Goal: Information Seeking & Learning: Find specific fact

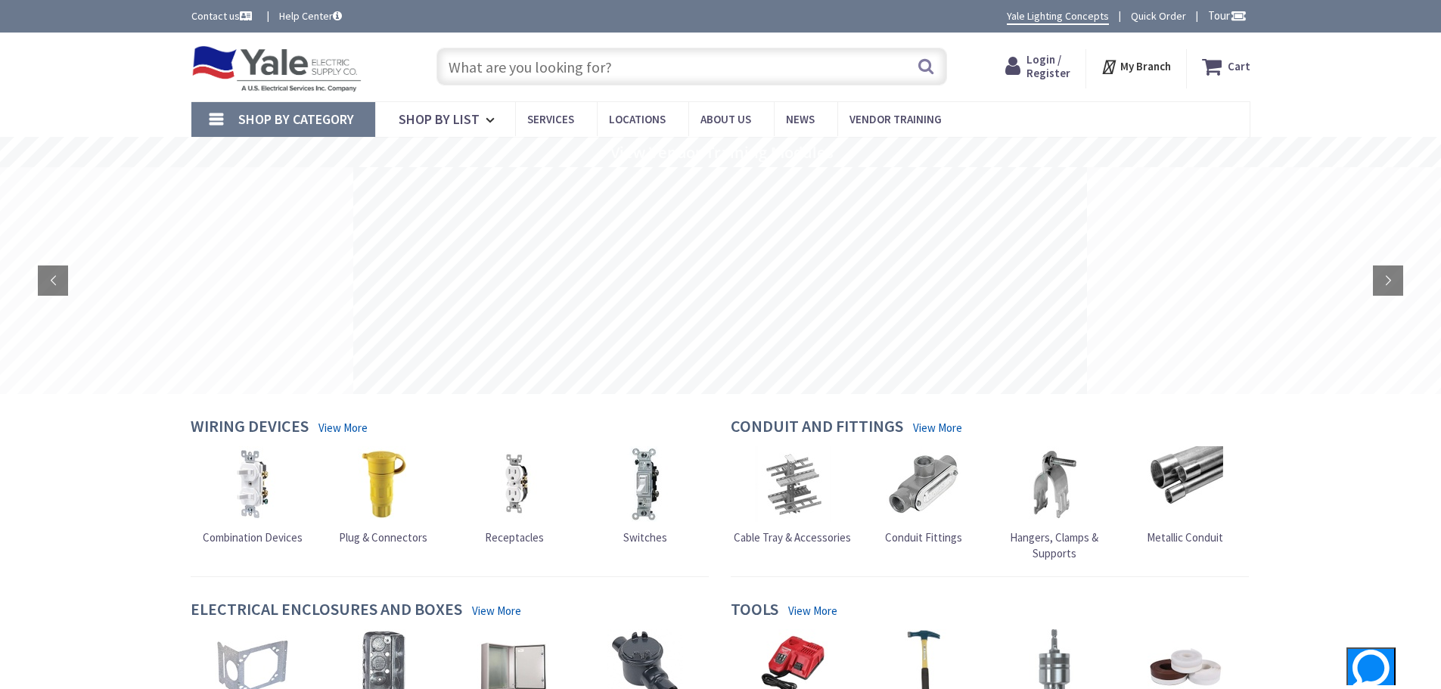
click at [493, 71] on input "text" at bounding box center [691, 67] width 511 height 38
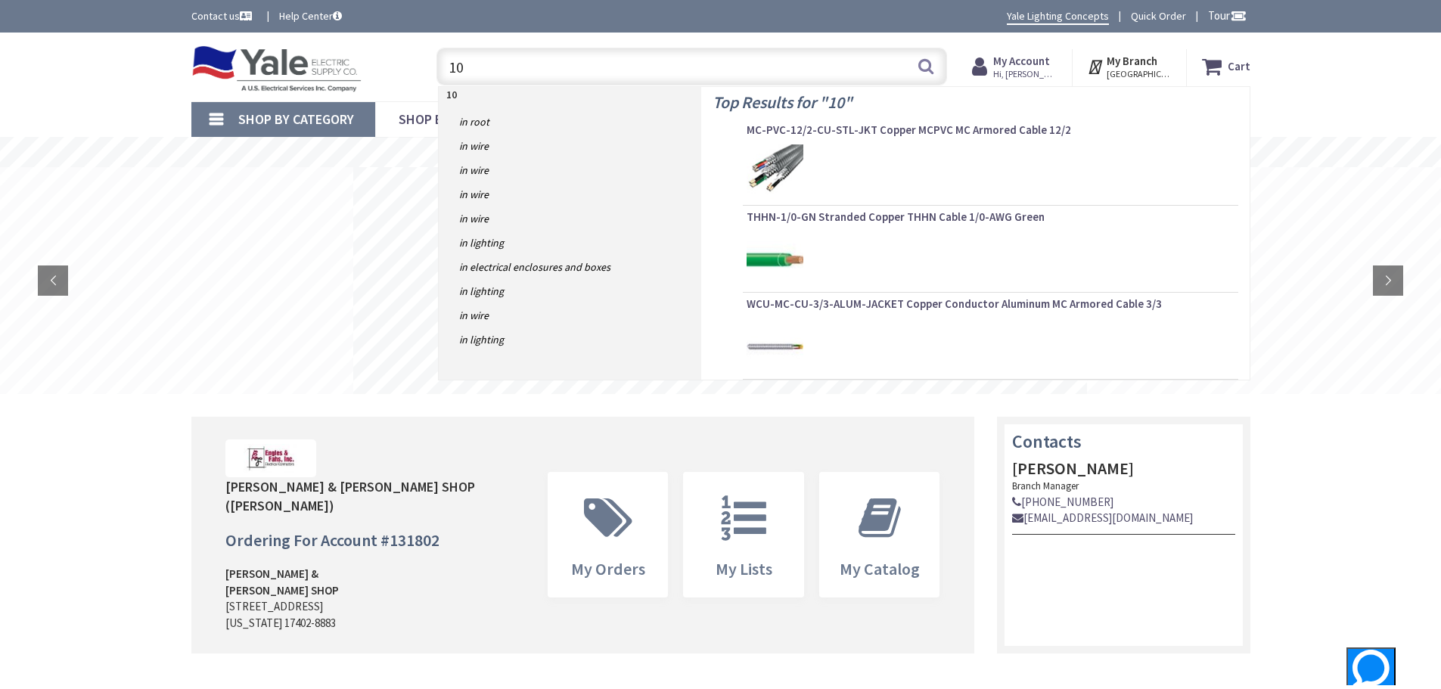
type input "1"
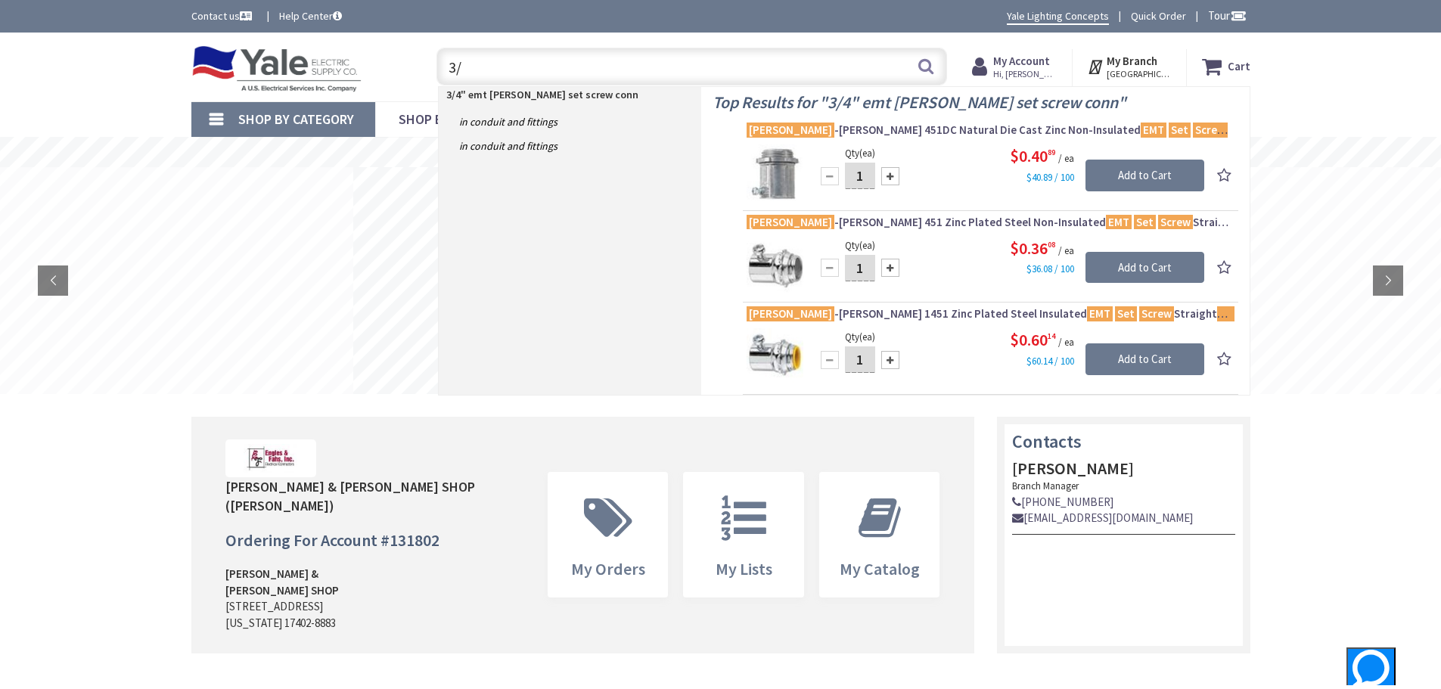
type input "3"
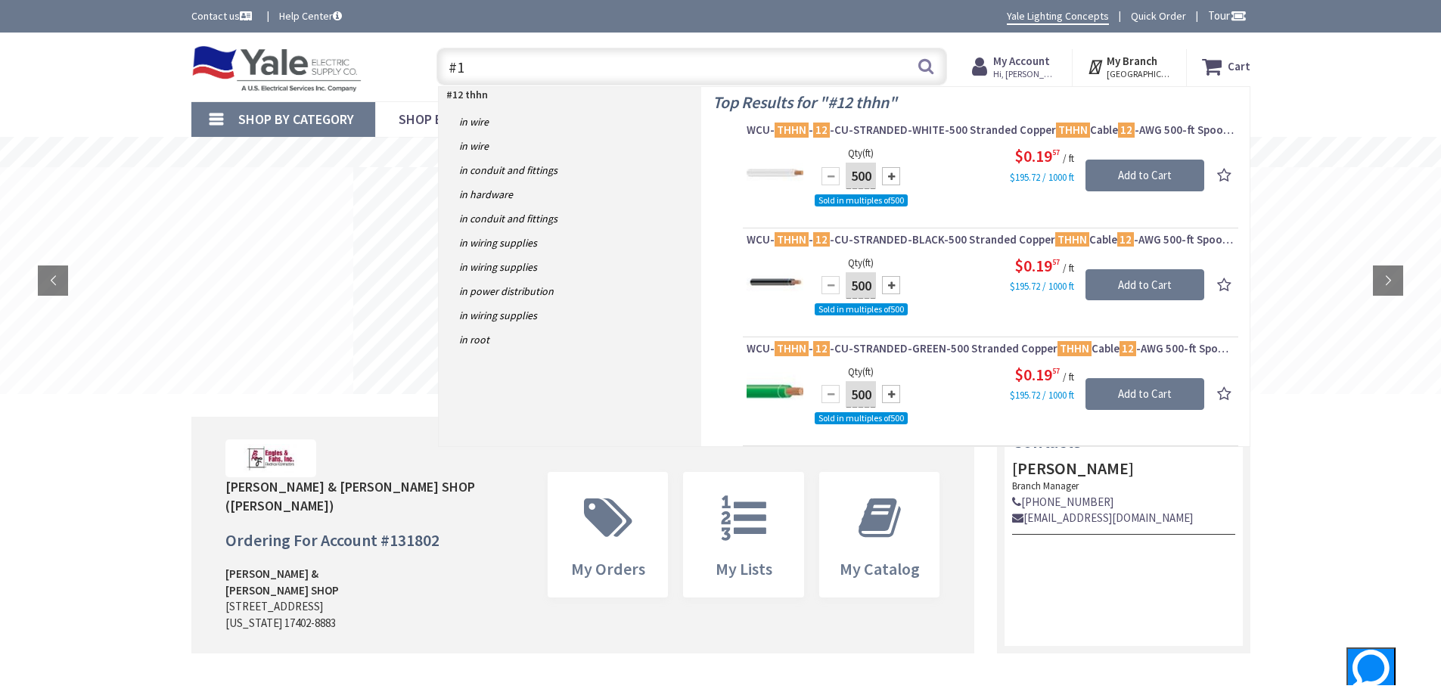
type input "#"
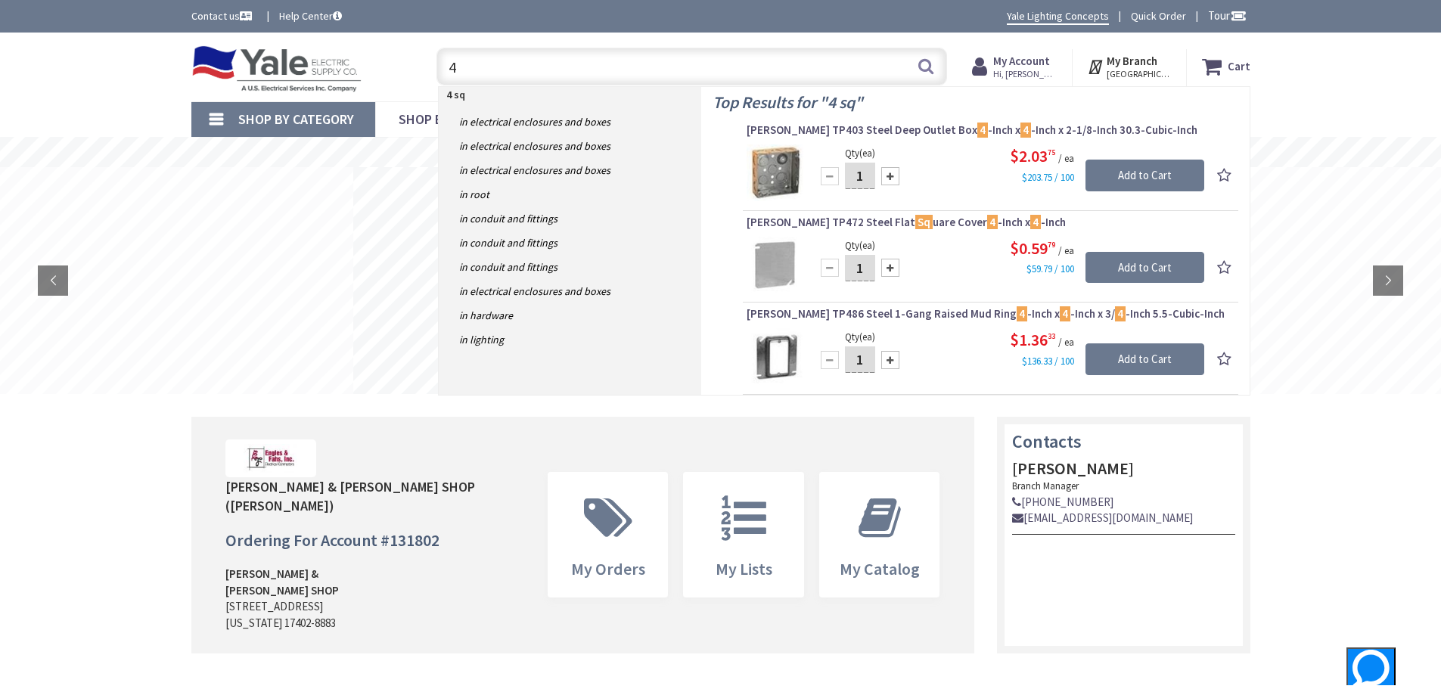
type input "4"
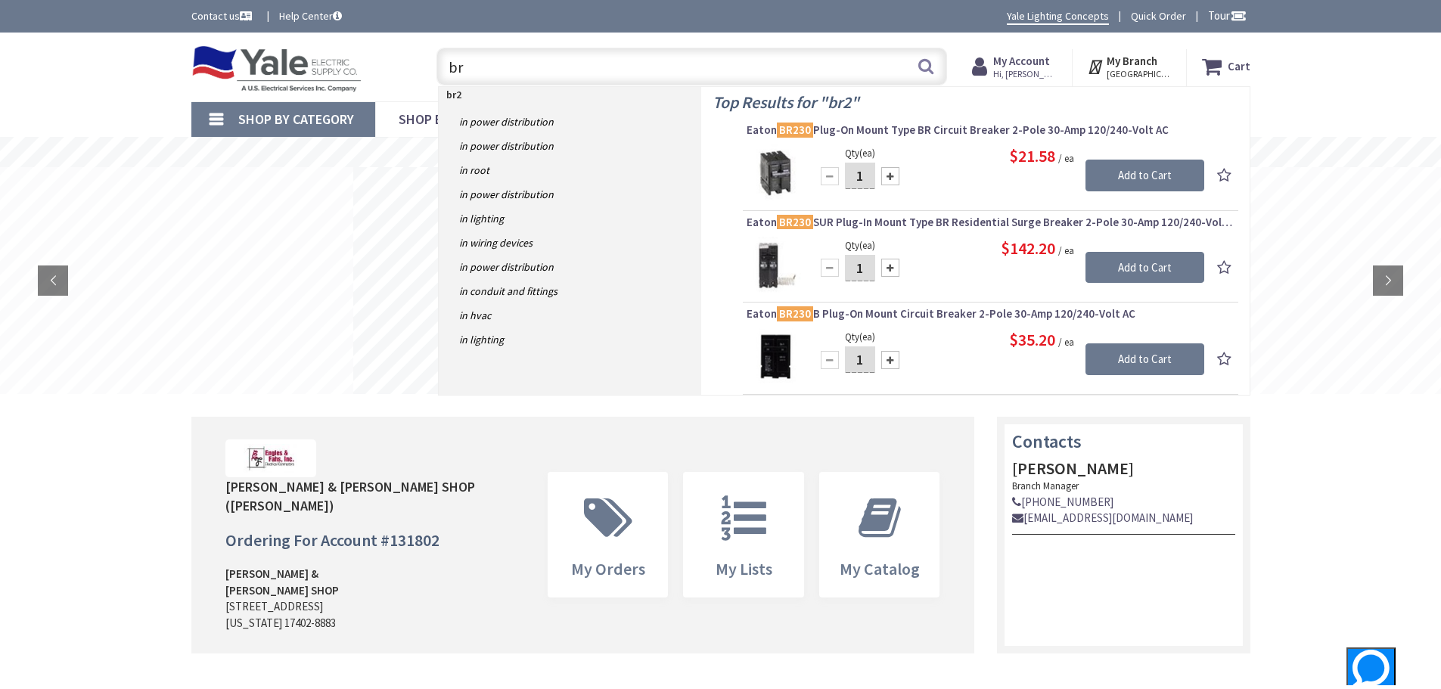
type input "b"
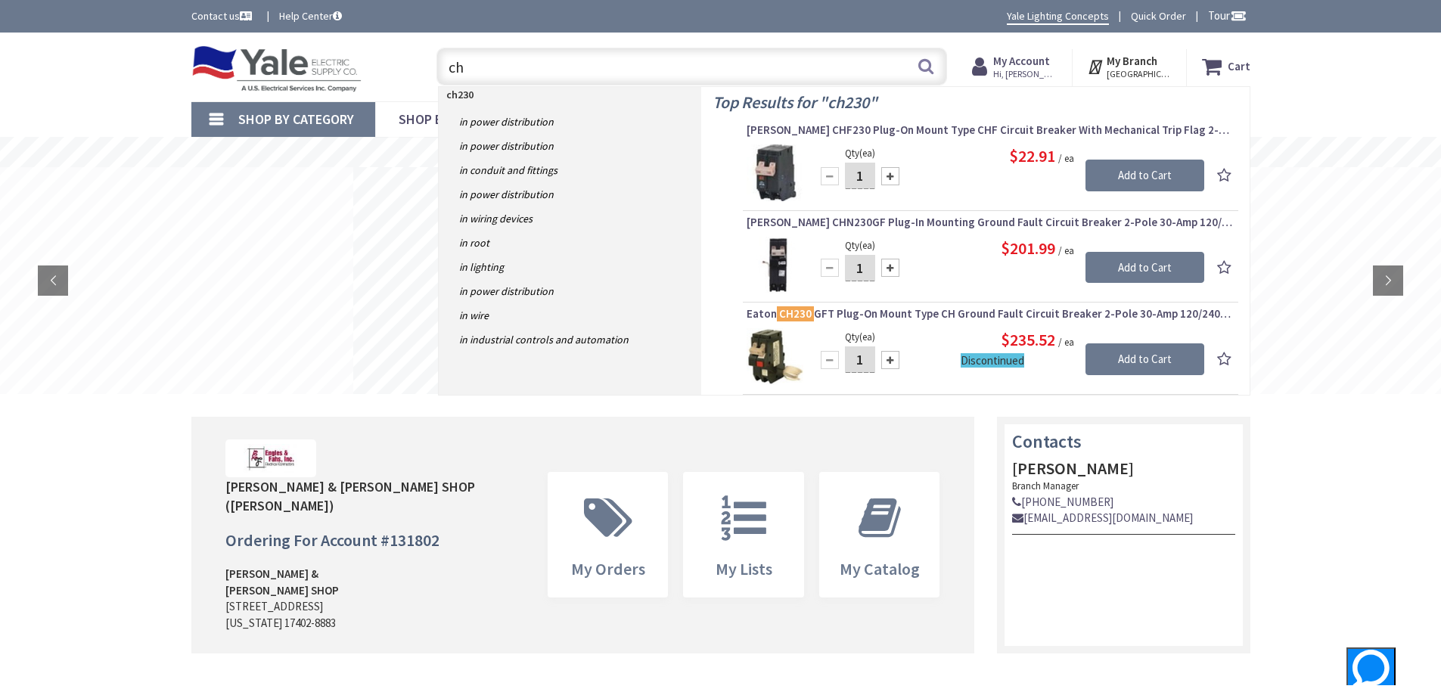
type input "c"
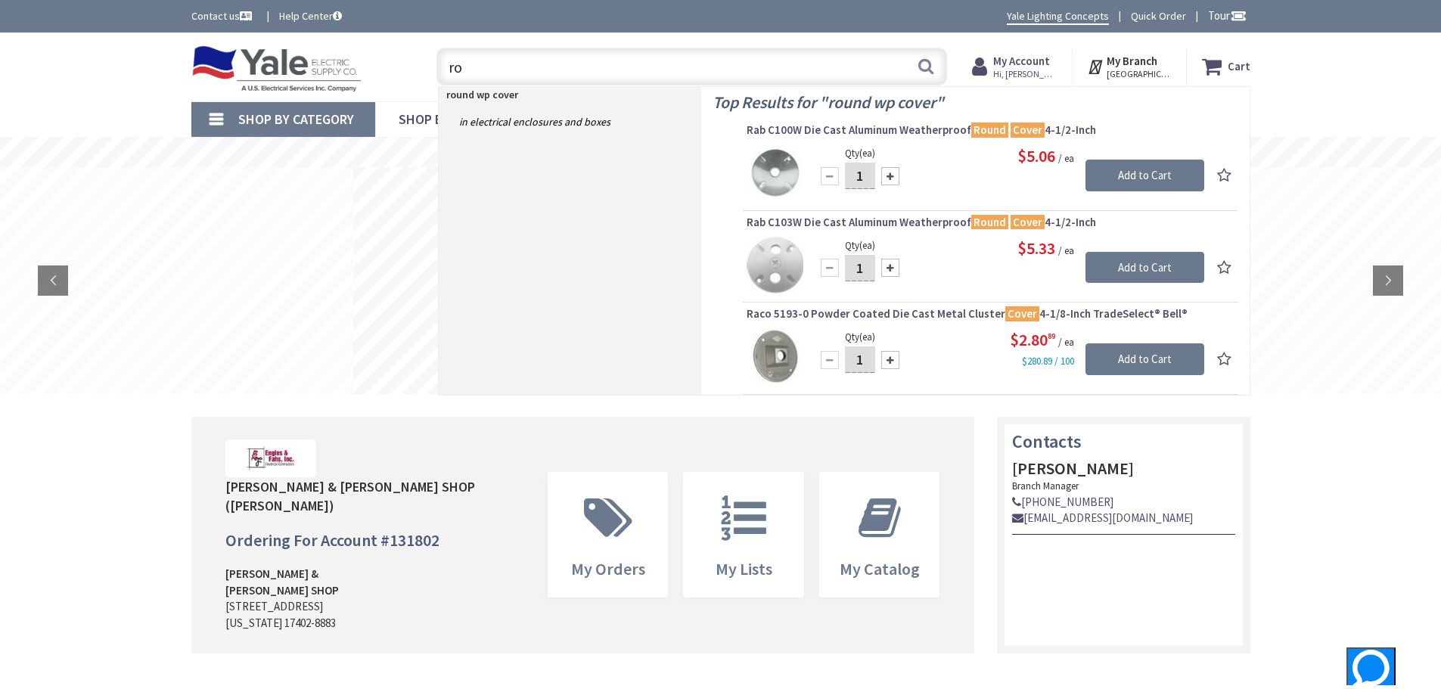
type input "r"
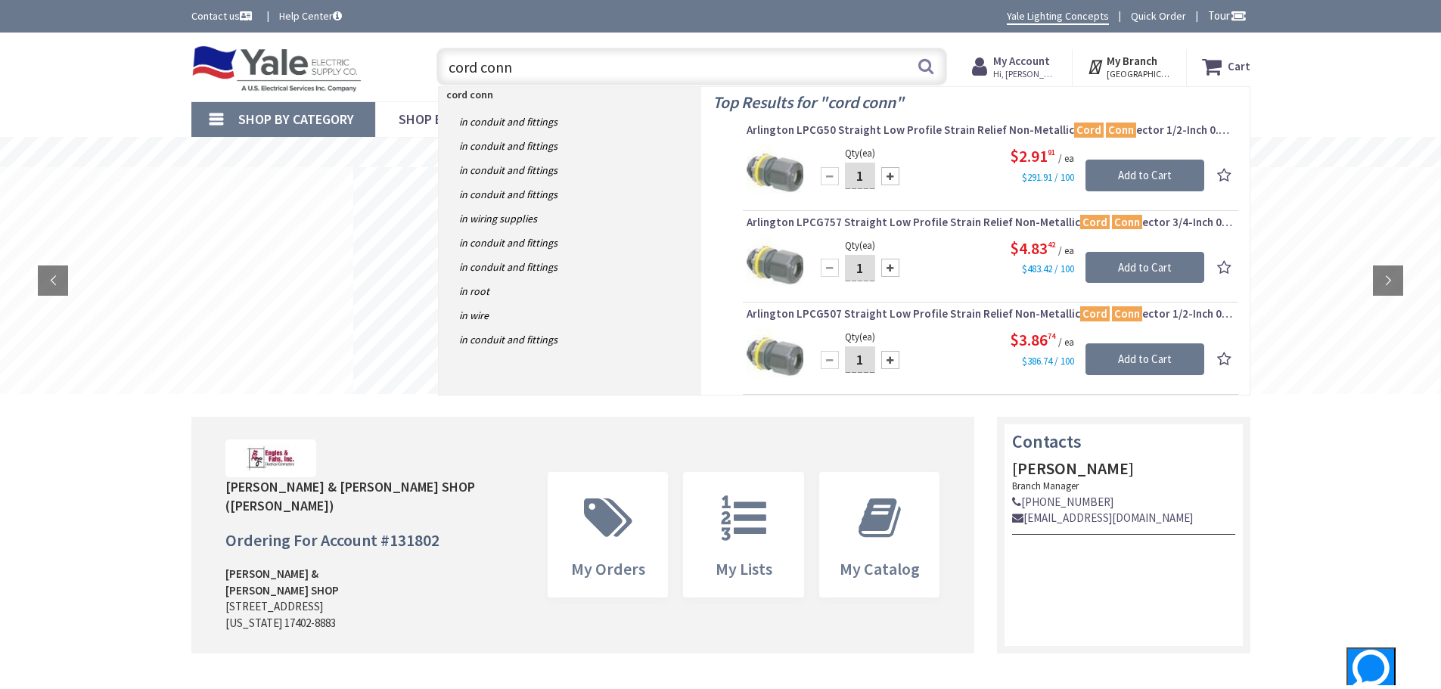
drag, startPoint x: 444, startPoint y: 69, endPoint x: 442, endPoint y: 53, distance: 16.0
click at [442, 53] on input "cord conn" at bounding box center [691, 67] width 511 height 38
drag, startPoint x: 522, startPoint y: 71, endPoint x: 399, endPoint y: 54, distance: 123.6
click at [399, 54] on div "Toggle Nav cord conn cord conn Search Cart My Cart Close You have no items in y…" at bounding box center [721, 67] width 1082 height 51
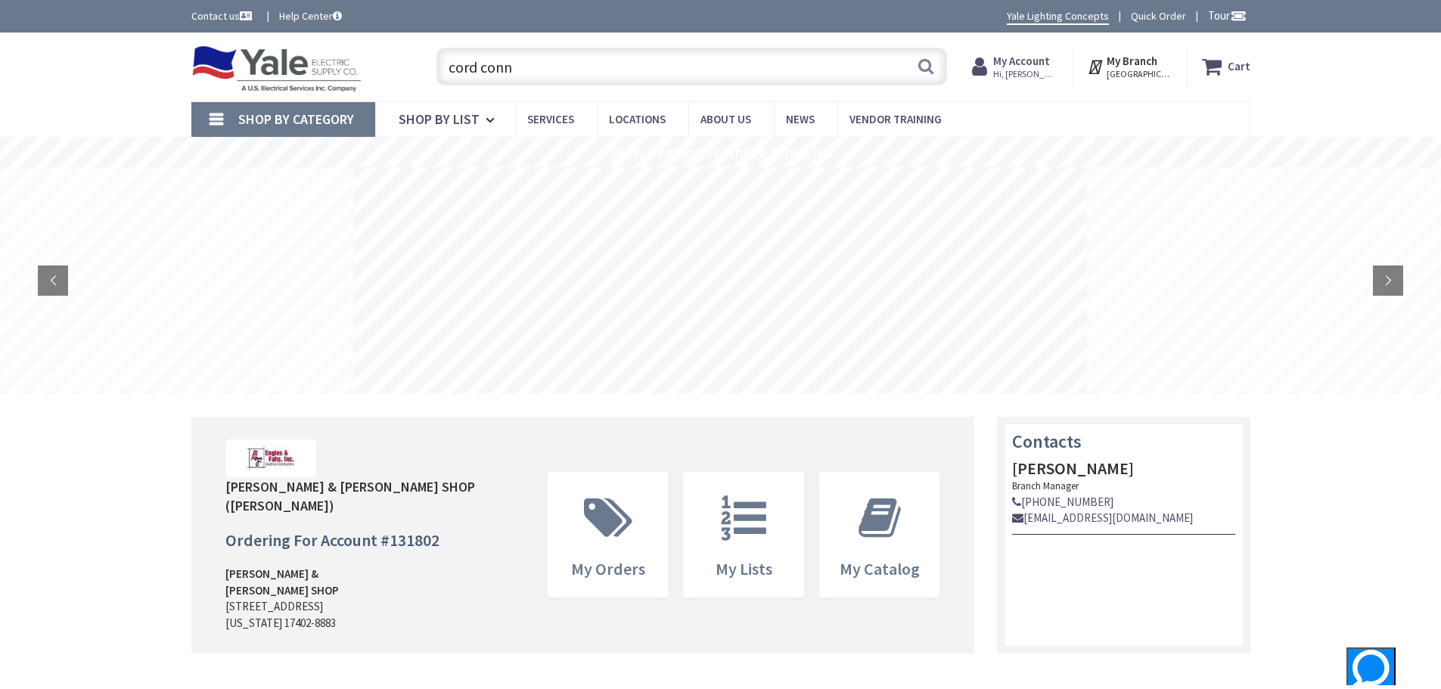
type input "4"
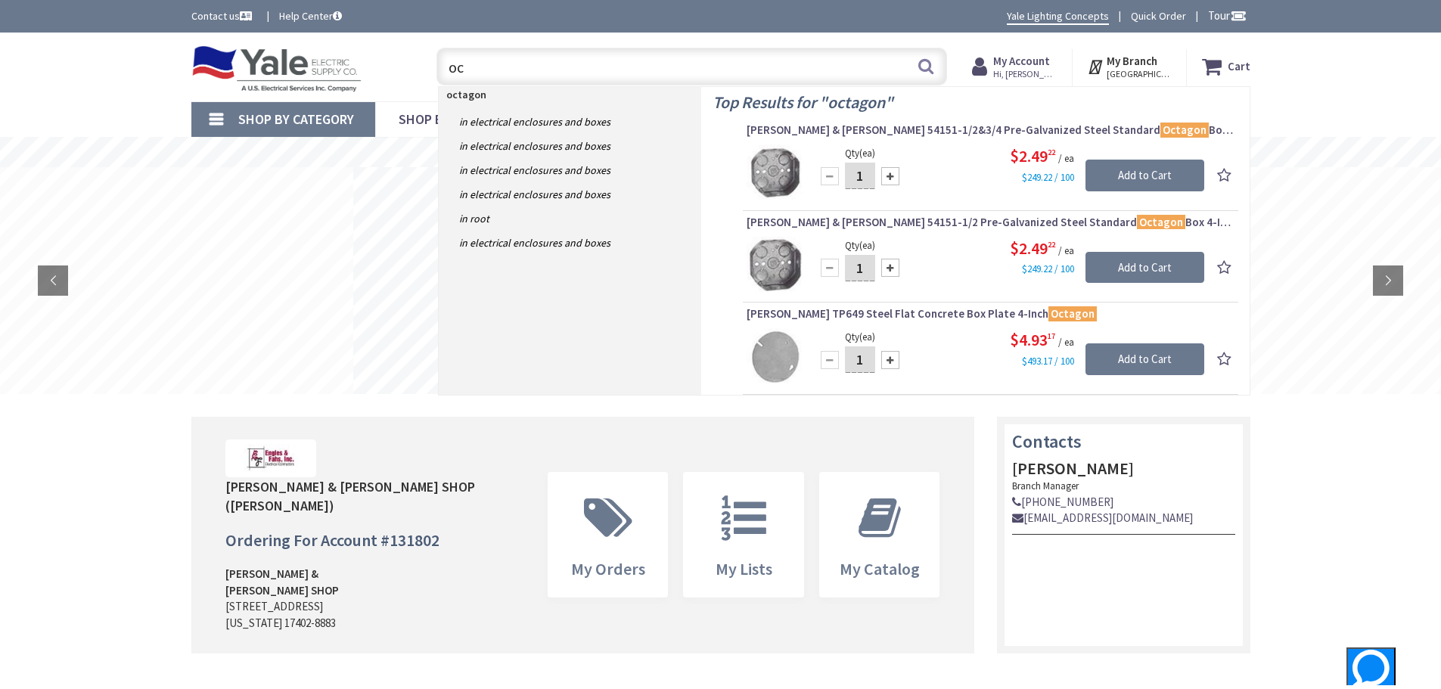
type input "o"
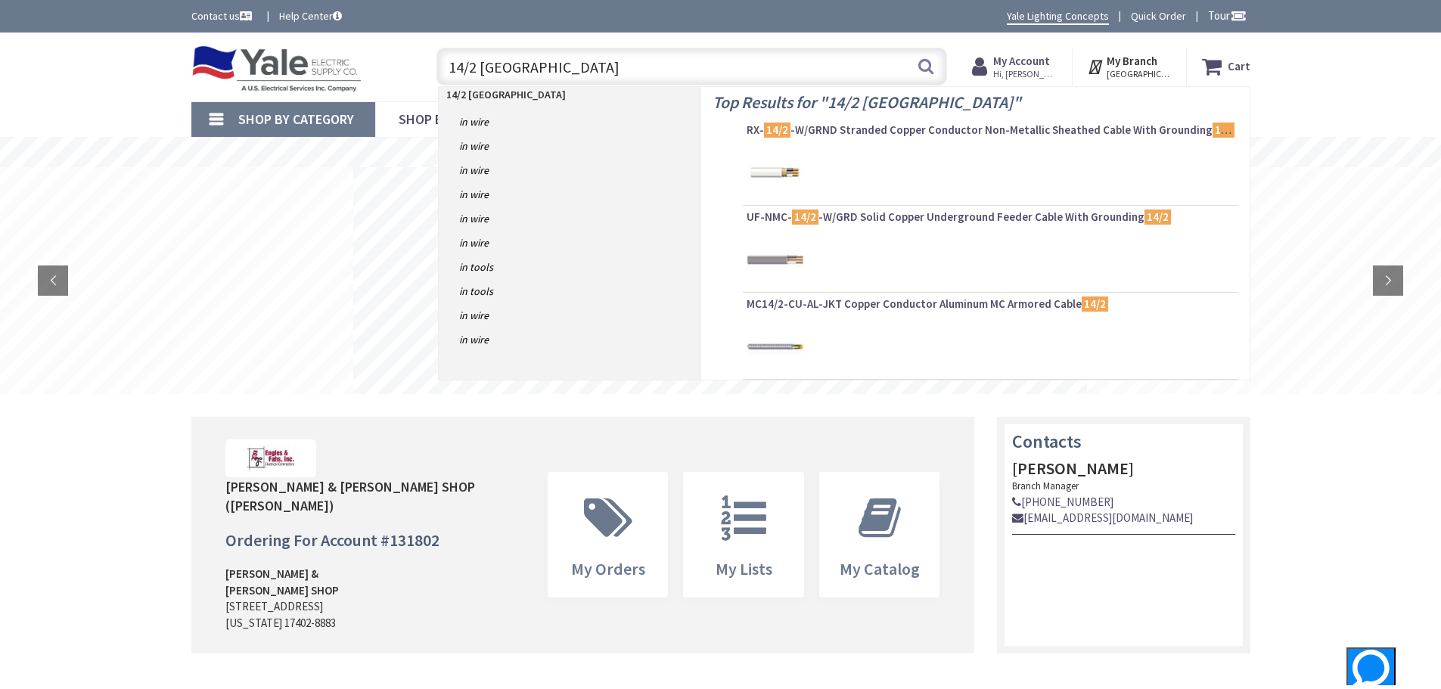
type input "14/2 romex"
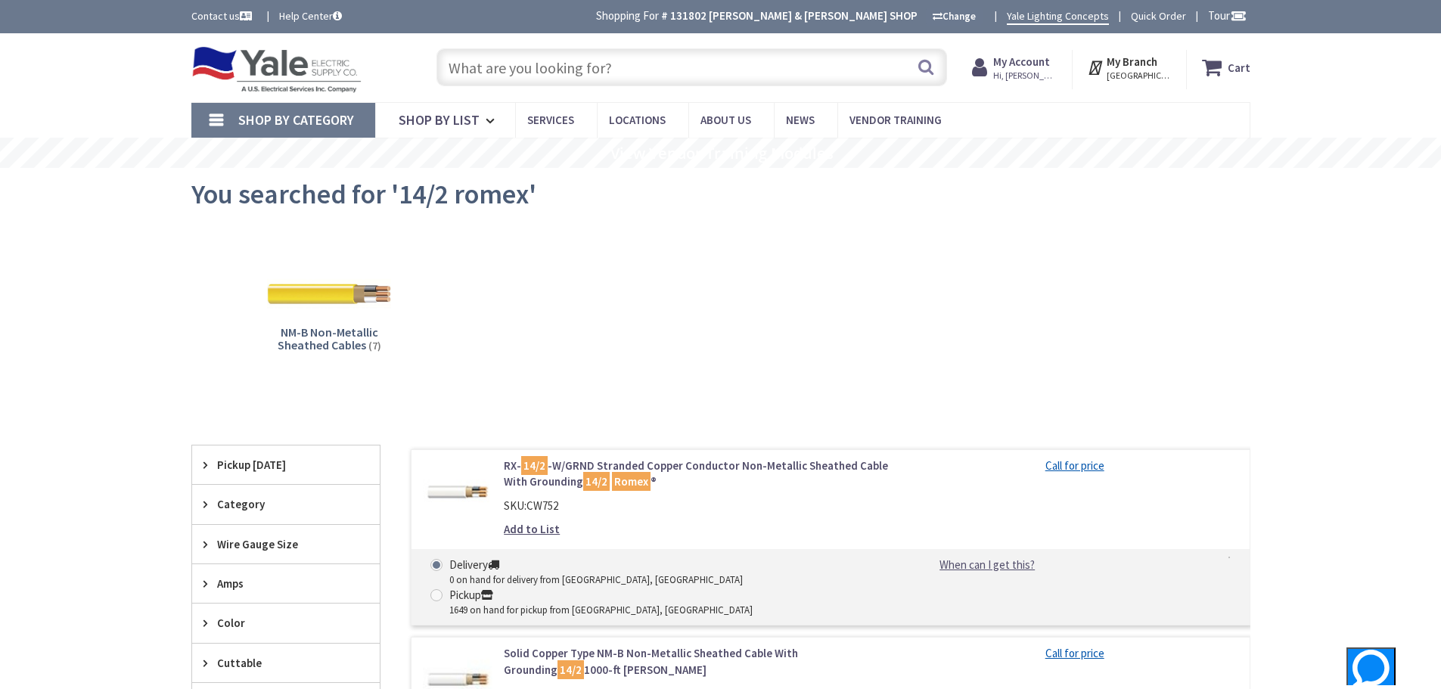
click at [469, 70] on input "text" at bounding box center [691, 67] width 511 height 38
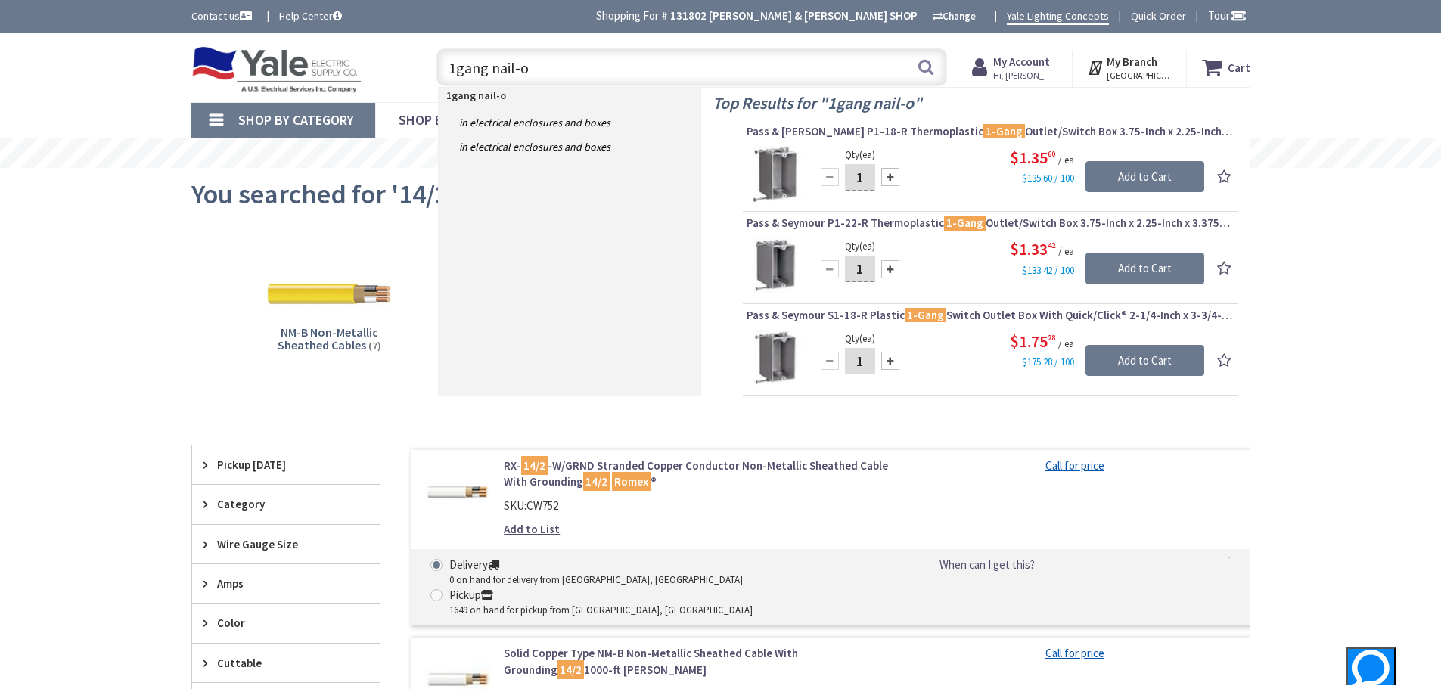
drag, startPoint x: 550, startPoint y: 69, endPoint x: 365, endPoint y: 74, distance: 185.4
click at [365, 74] on div "Toggle Nav 1gang nail-o 1gang nail-o Search Cart My Cart Close" at bounding box center [721, 67] width 1082 height 51
type input "12/2 romex"
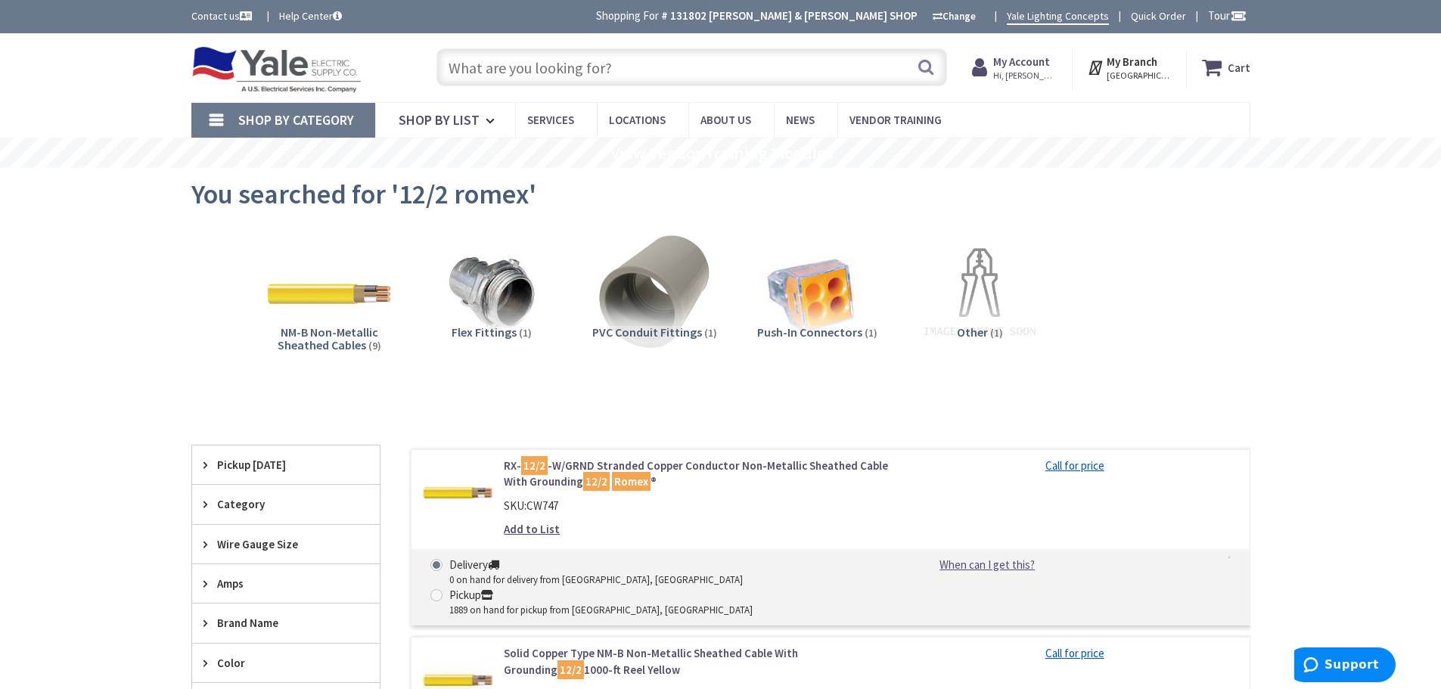
click at [486, 65] on input "text" at bounding box center [691, 67] width 511 height 38
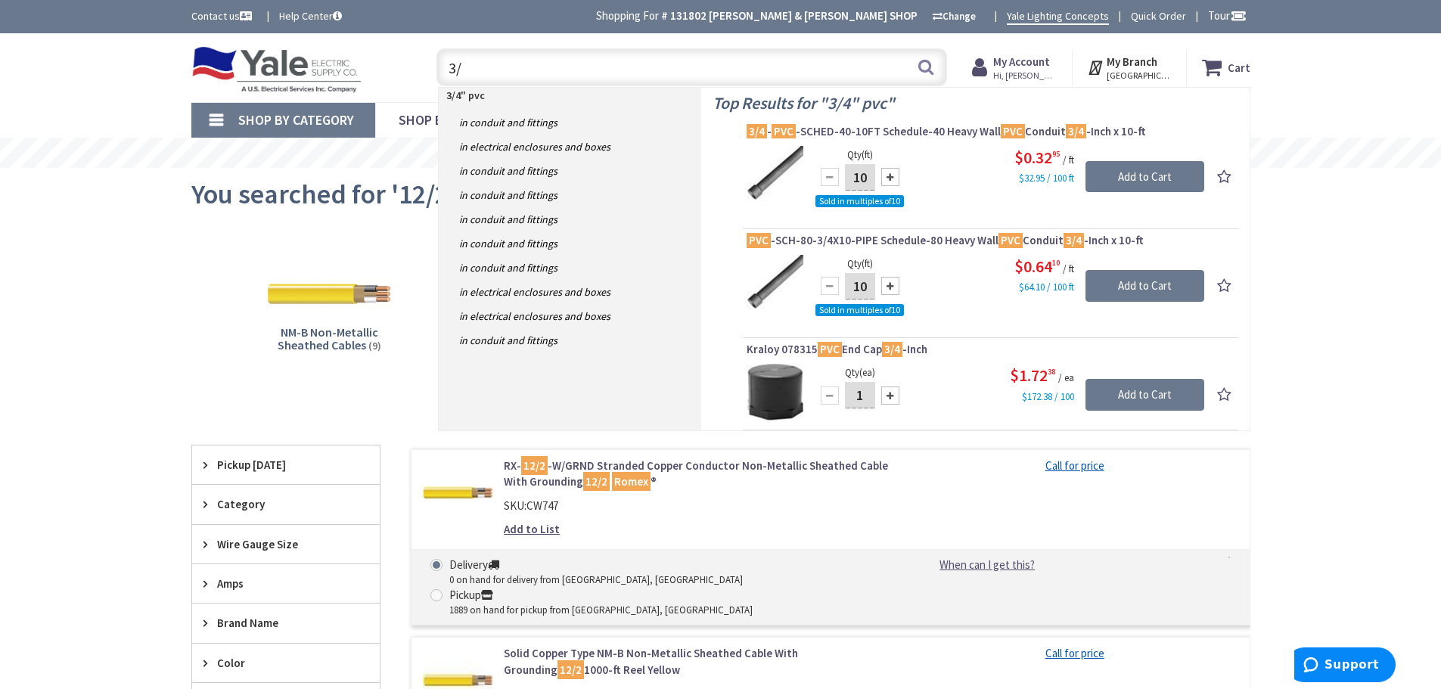
type input "3"
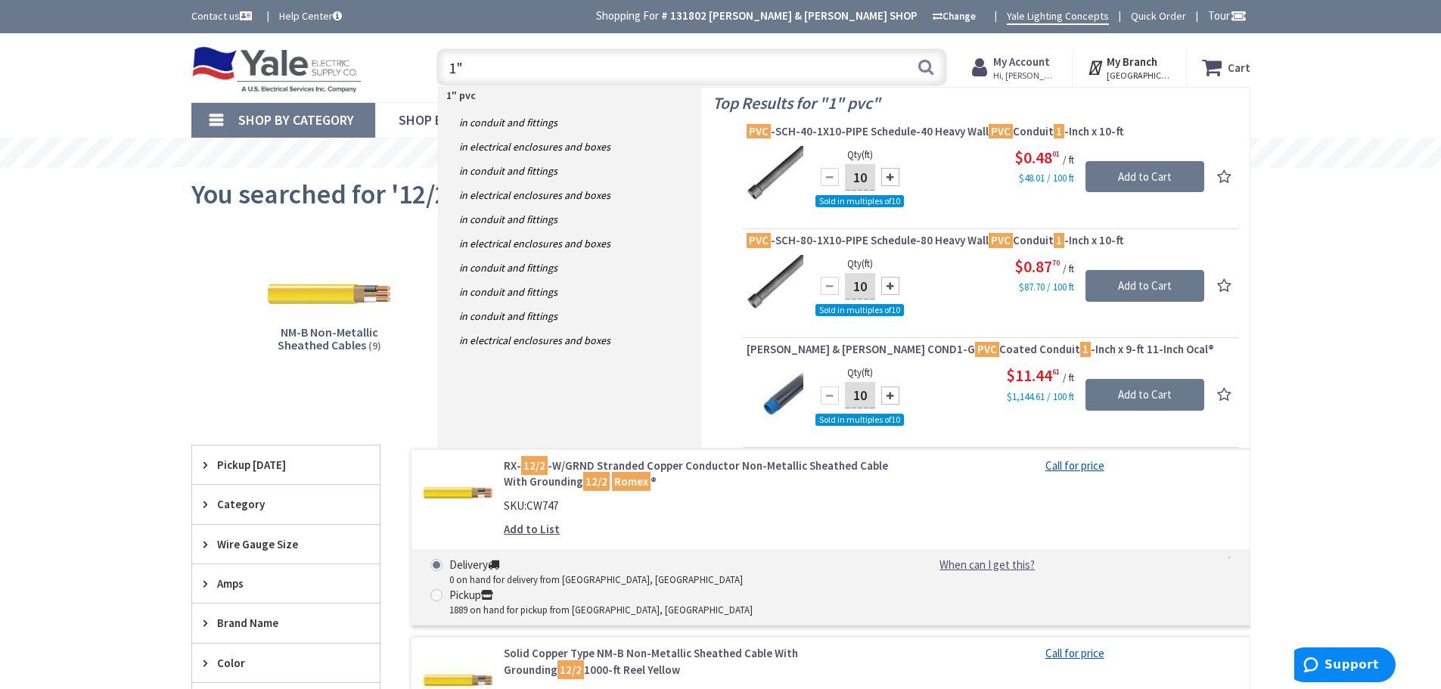
type input "1"
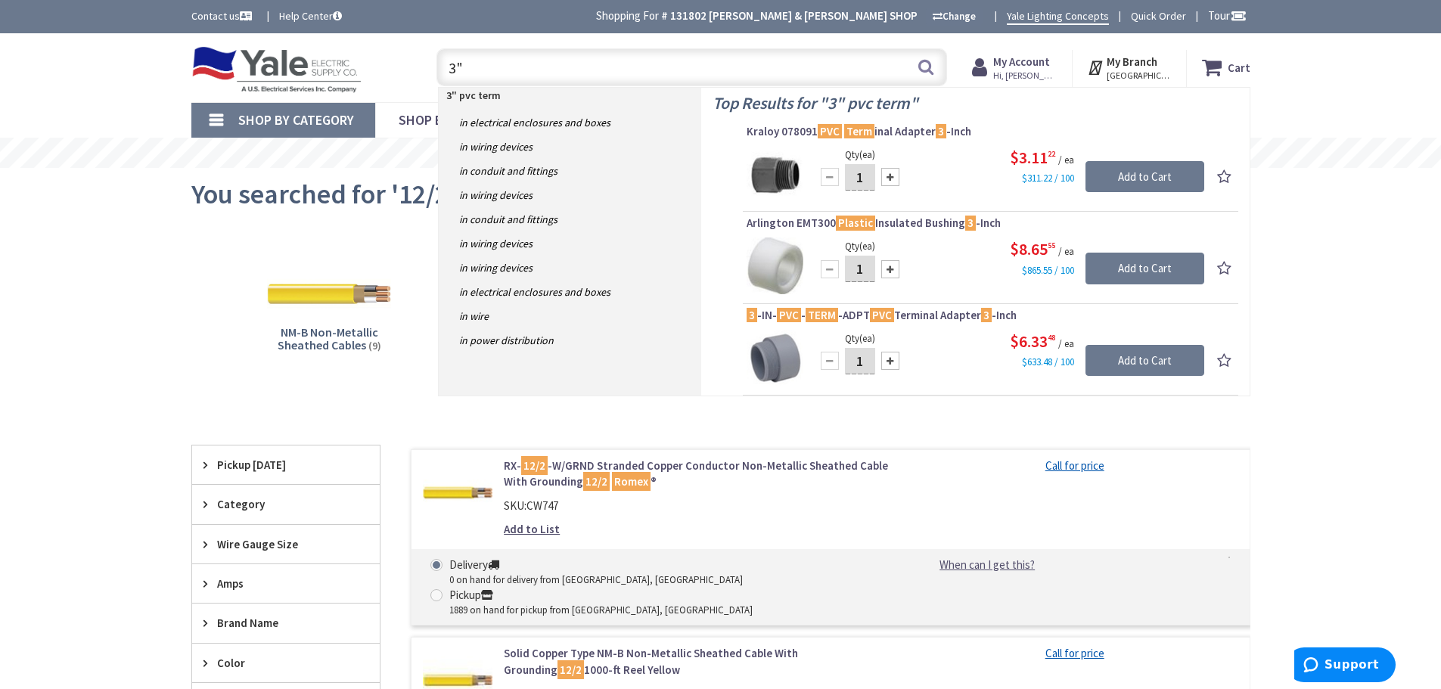
type input "3"
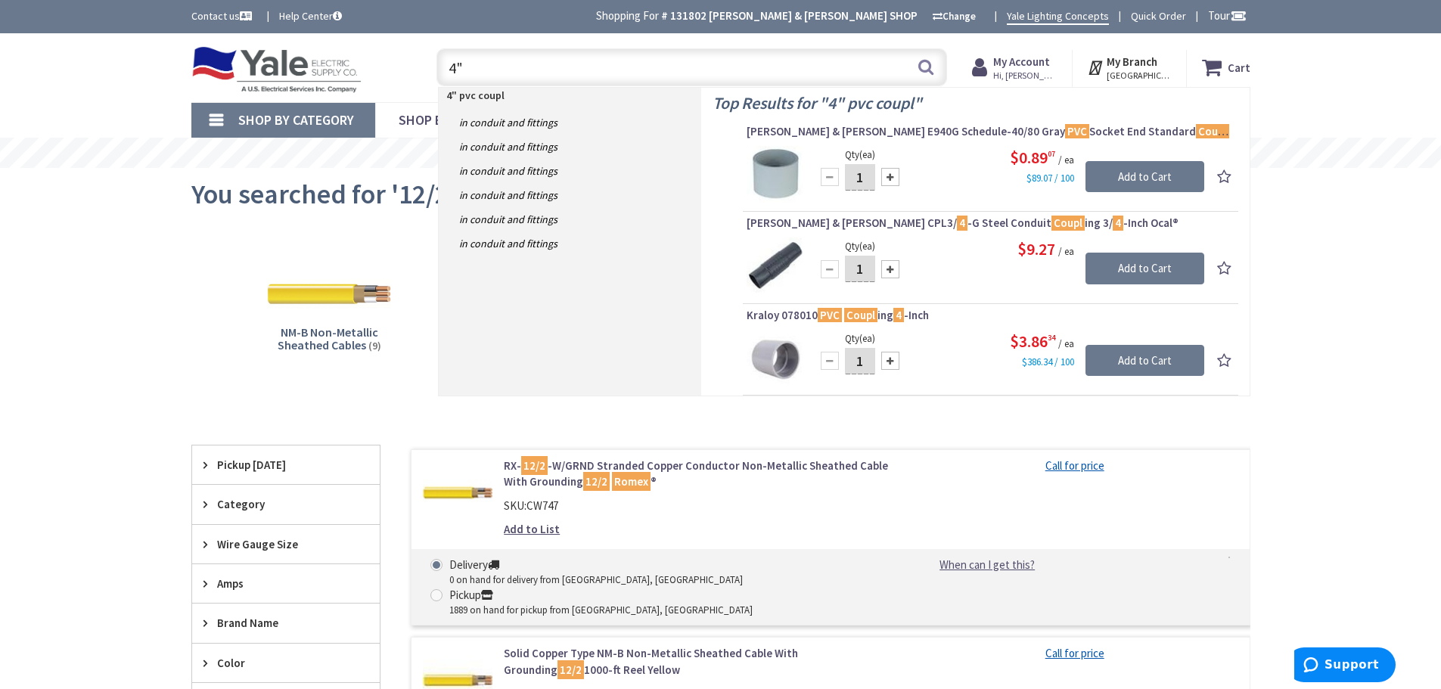
type input "4"
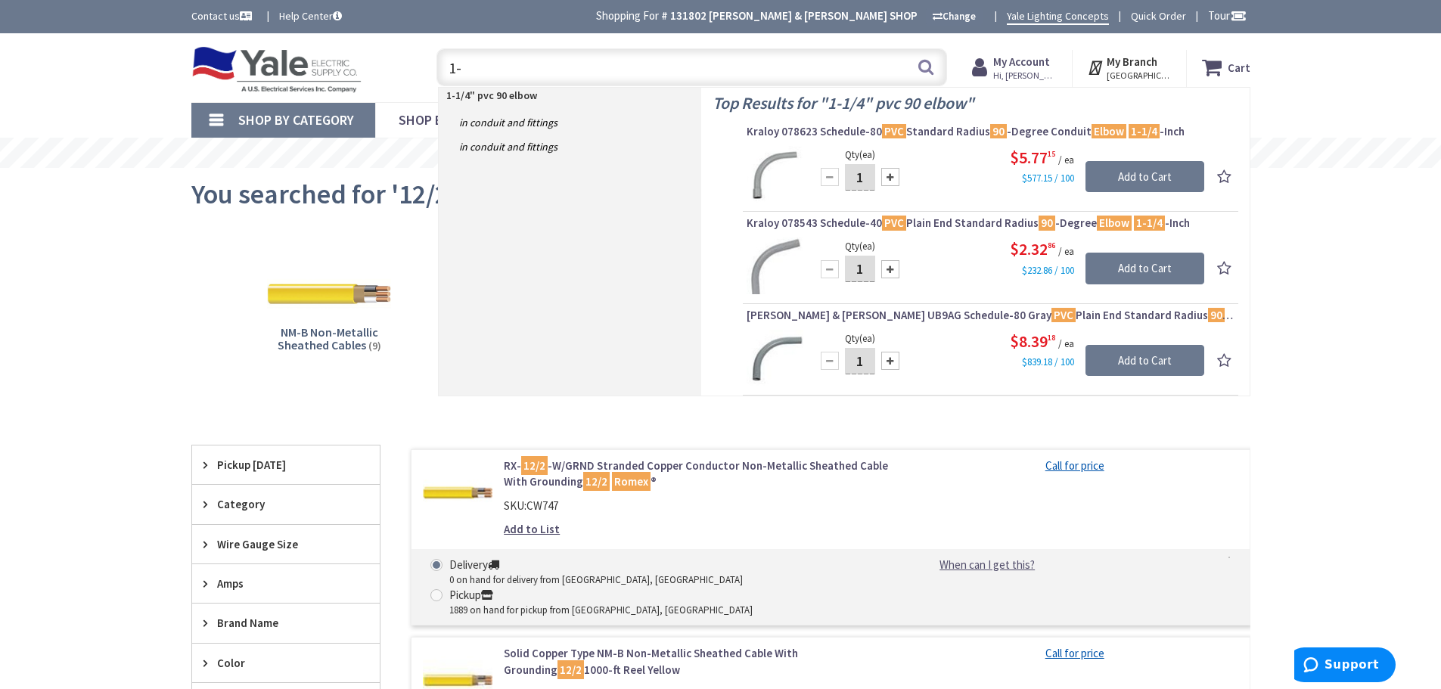
type input "1"
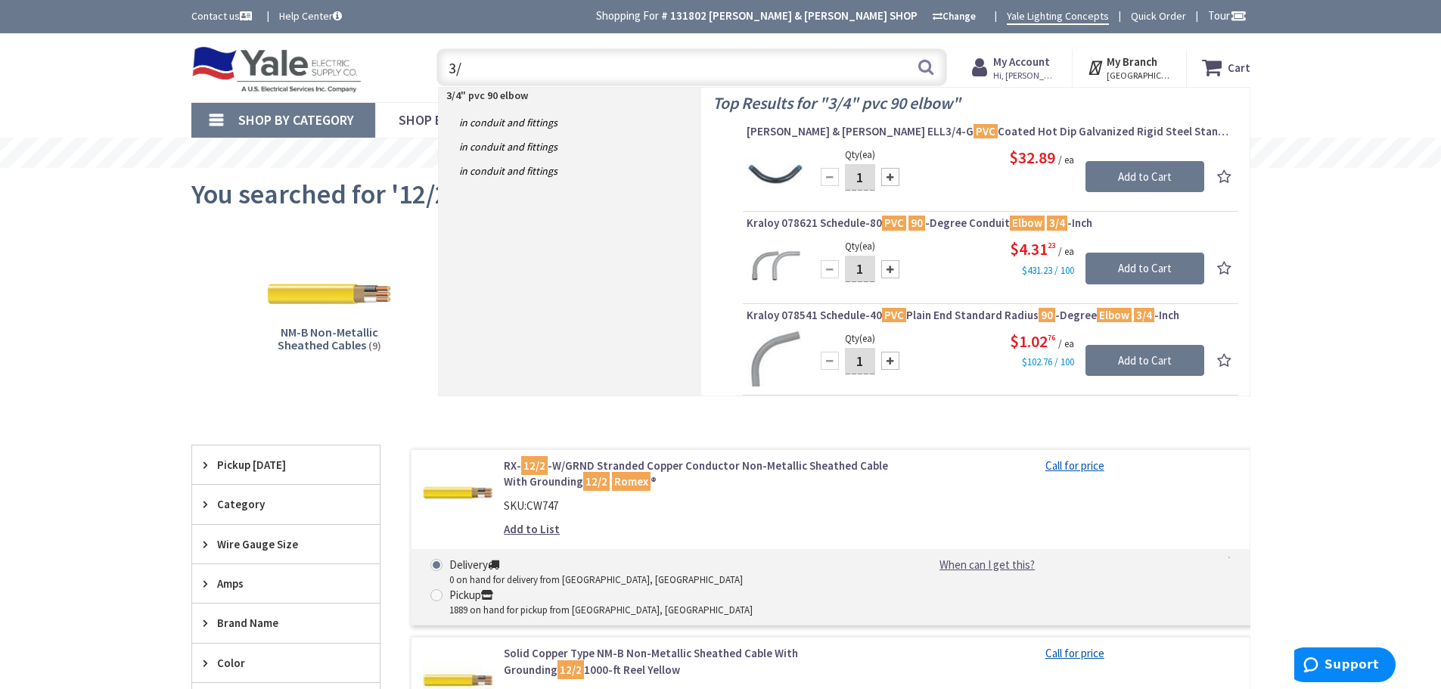
type input "3"
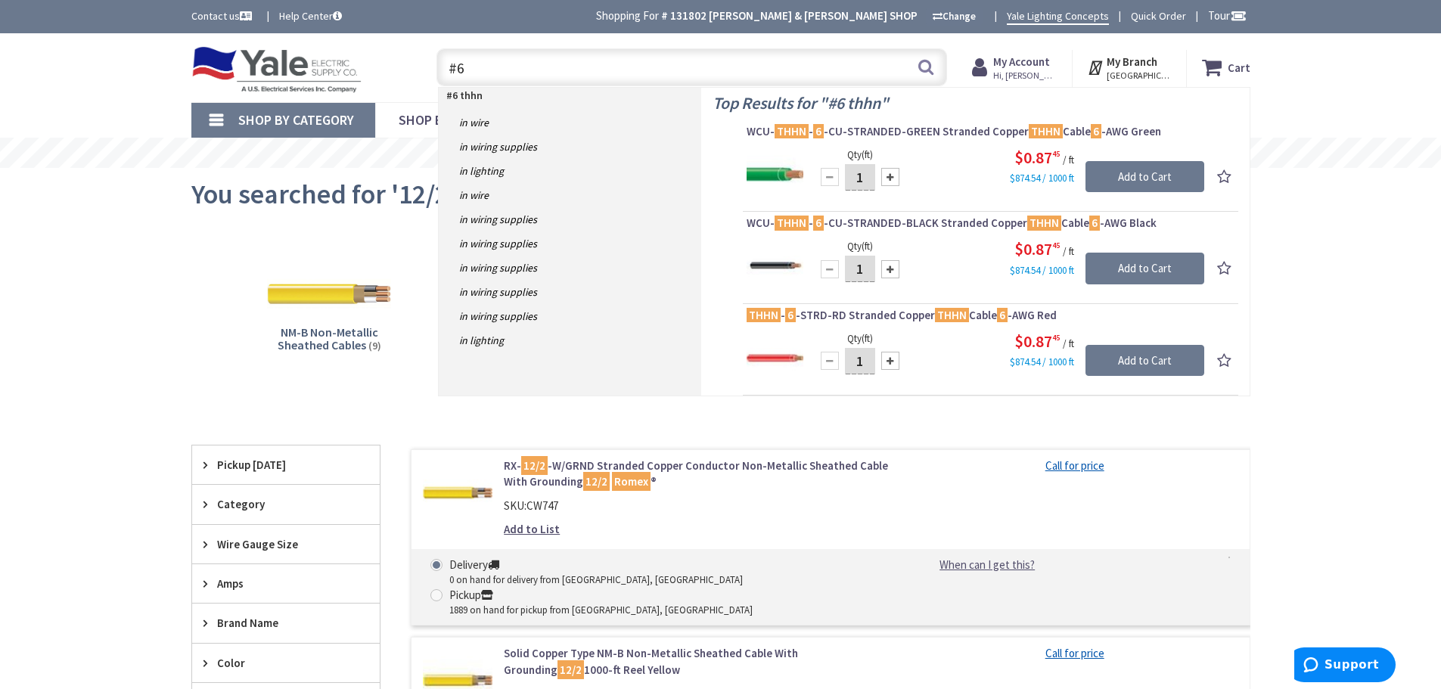
type input "#"
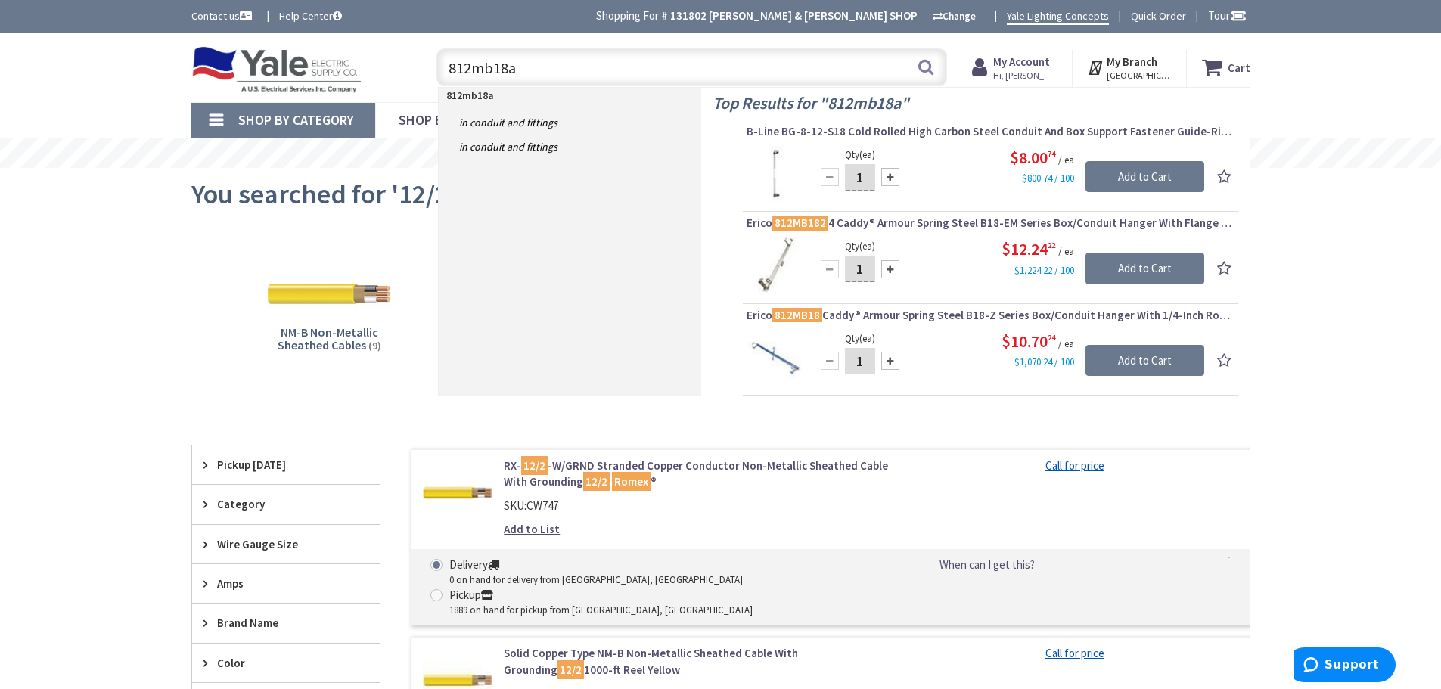
type input "812mb18a"
